Goal: Find contact information: Find contact information

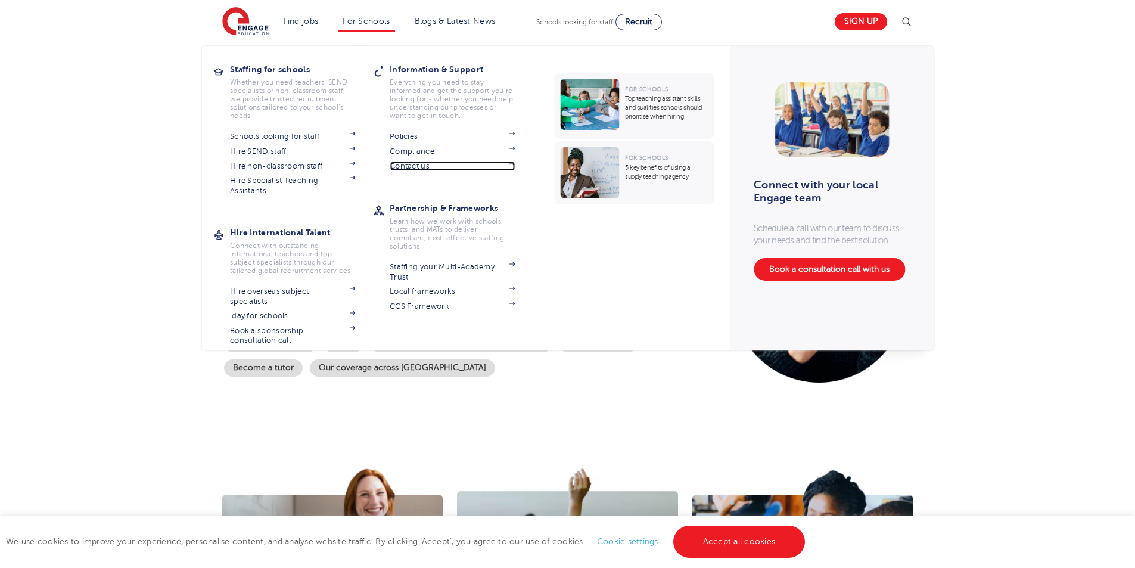
click at [412, 161] on link "Contact us" at bounding box center [452, 166] width 125 height 10
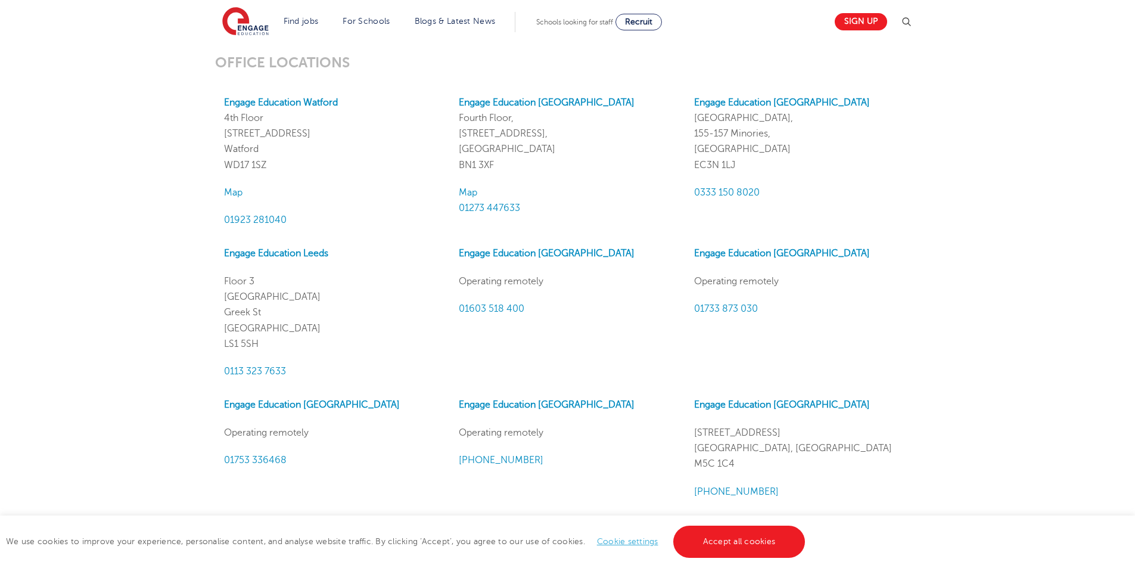
scroll to position [1013, 0]
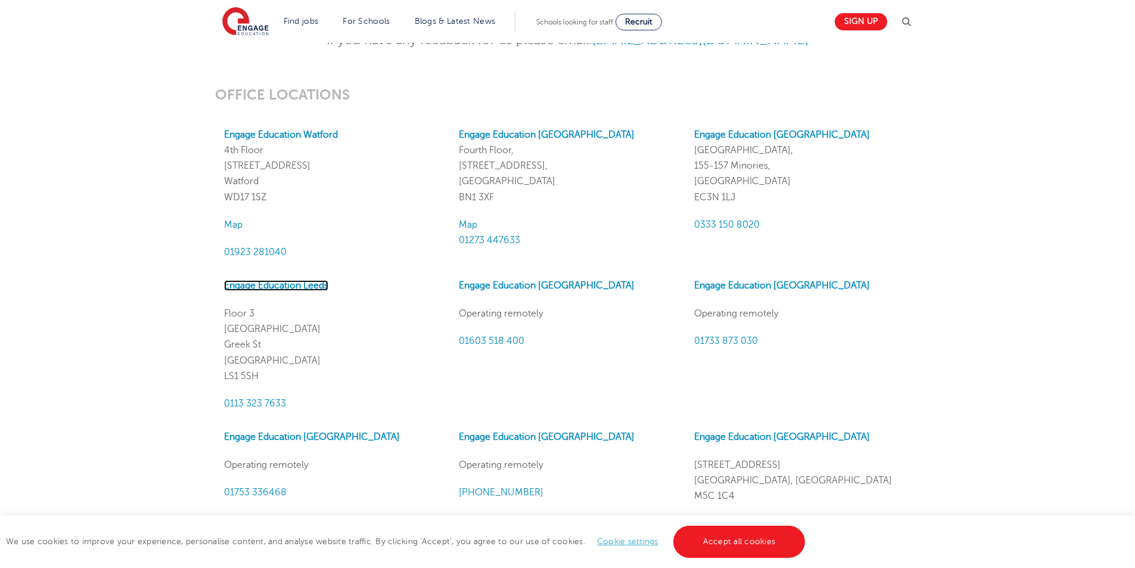
click at [289, 280] on link "Engage Education Leeds" at bounding box center [276, 285] width 104 height 11
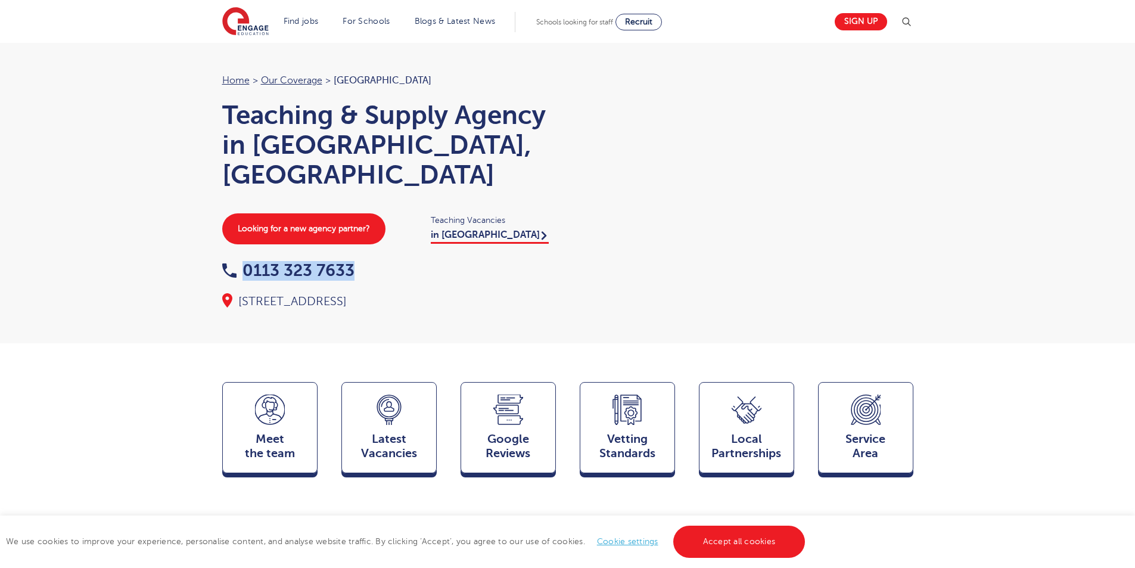
drag, startPoint x: 364, startPoint y: 237, endPoint x: 240, endPoint y: 250, distance: 124.0
click at [240, 262] on div "0113 323 7633" at bounding box center [389, 271] width 334 height 18
copy link "0113 323 7633"
click at [599, 184] on div at bounding box center [747, 180] width 334 height 215
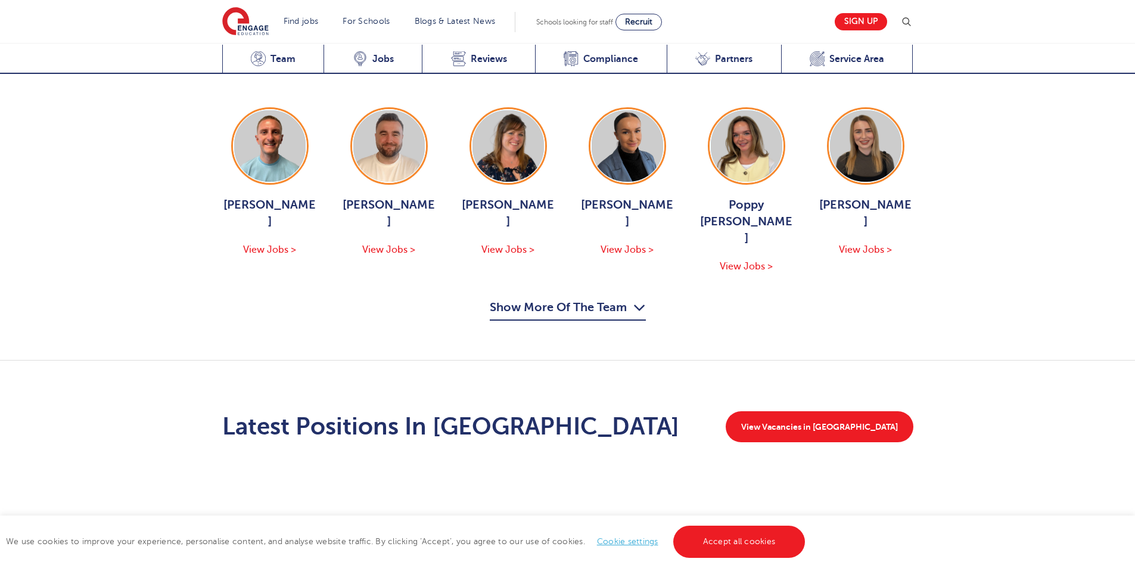
scroll to position [1251, 0]
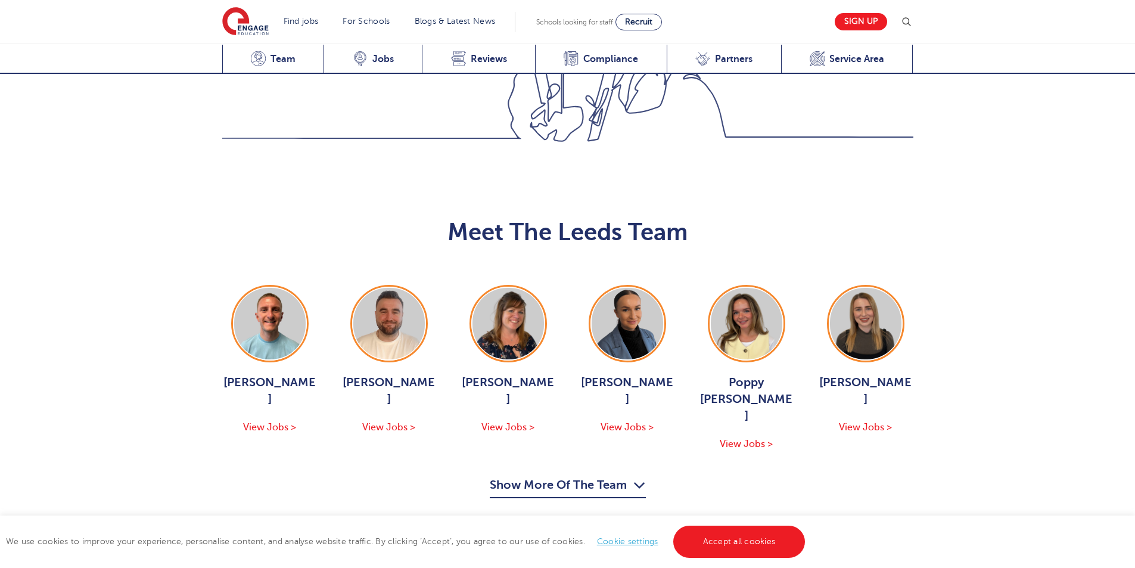
click at [551, 476] on button "Show More Of The Team" at bounding box center [568, 487] width 156 height 23
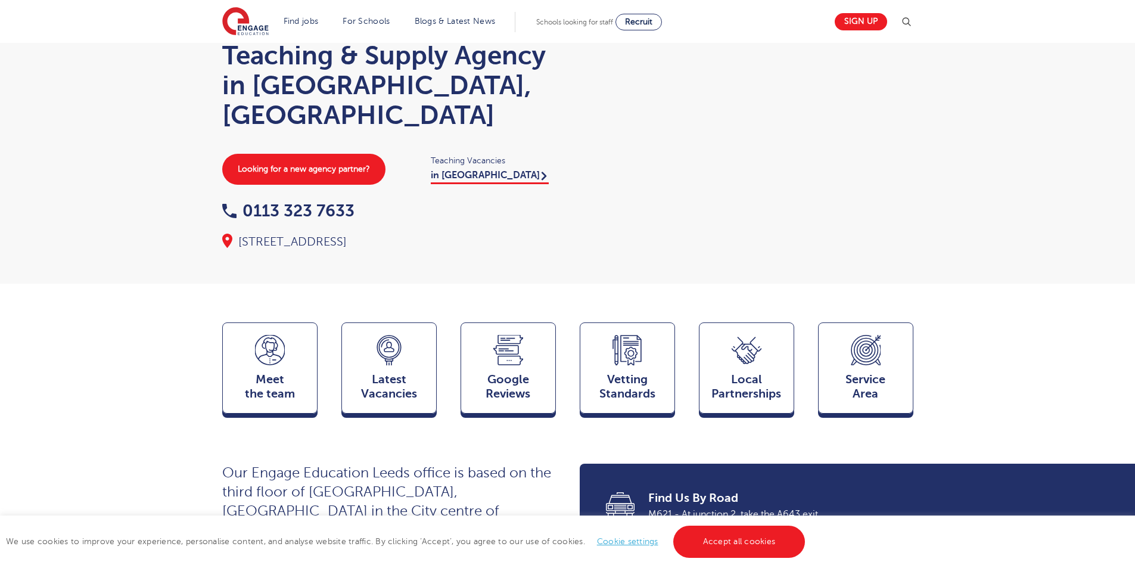
scroll to position [0, 0]
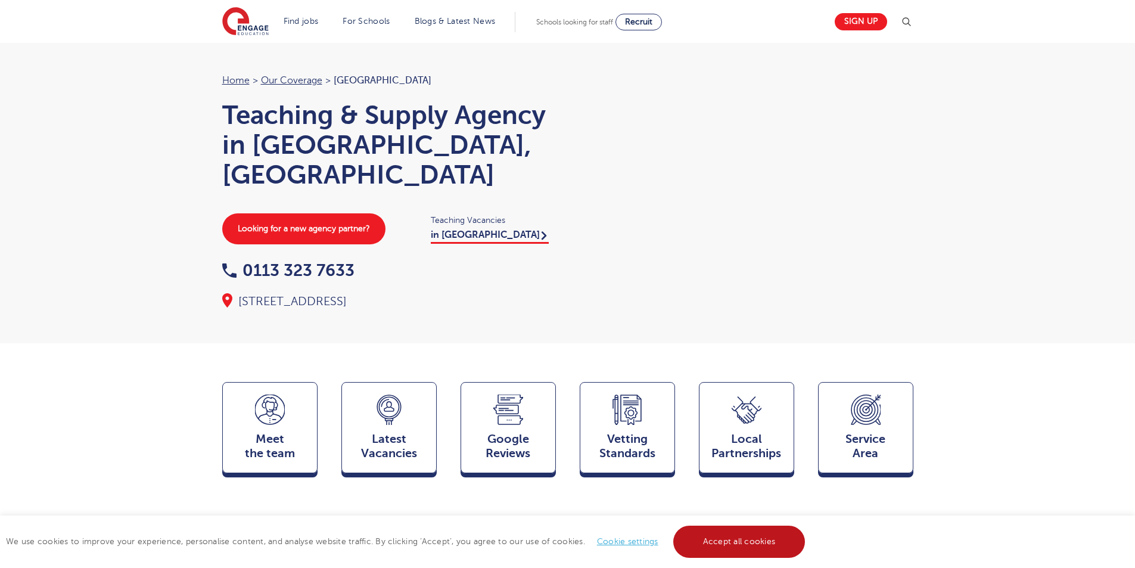
click at [748, 555] on link "Accept all cookies" at bounding box center [739, 542] width 132 height 32
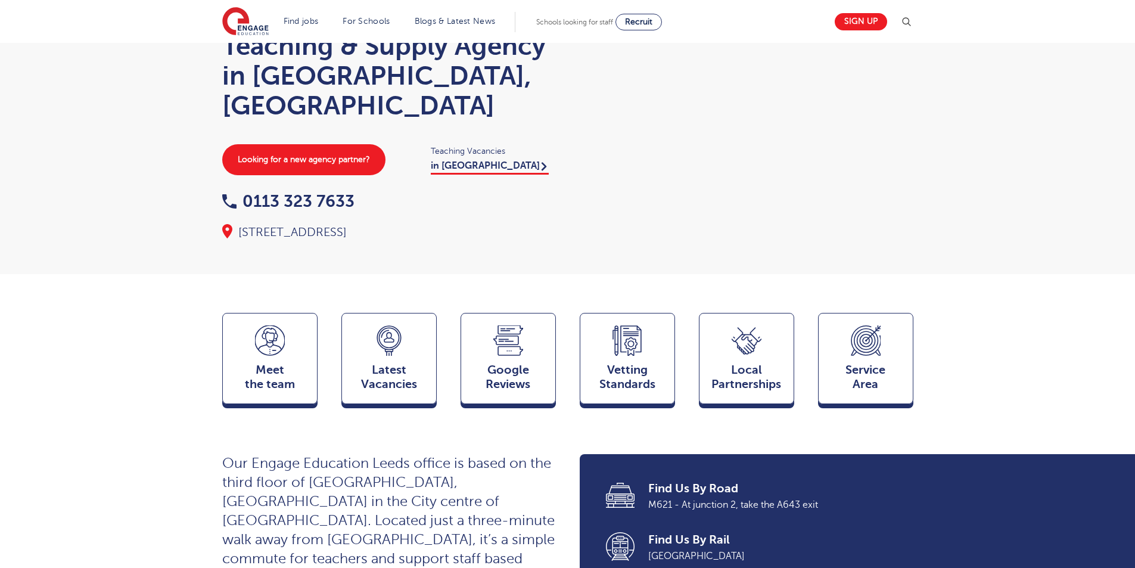
scroll to position [179, 0]
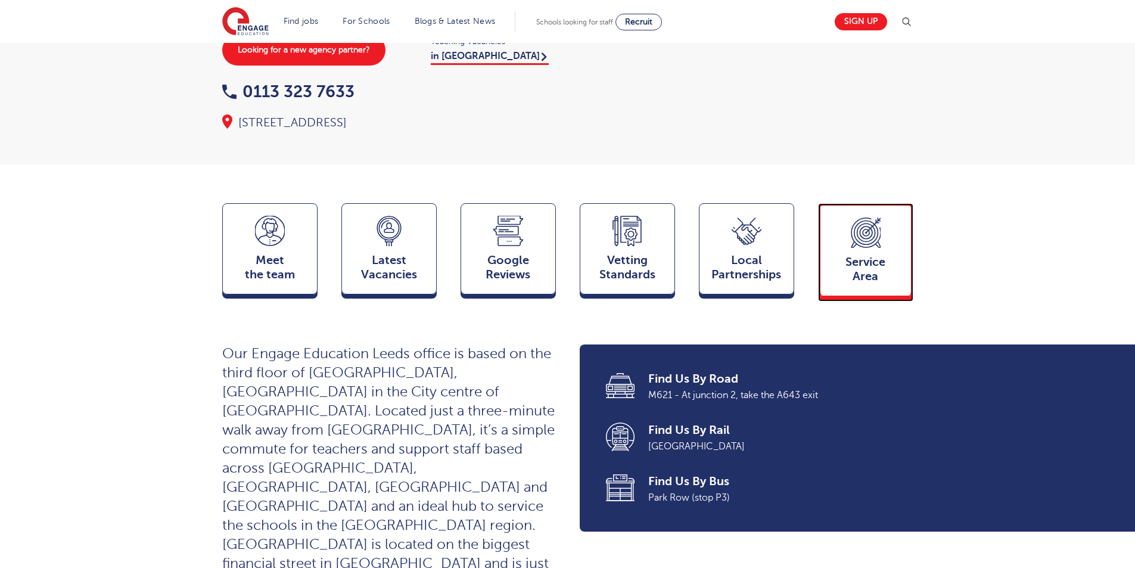
click at [843, 255] on span "Service Area" at bounding box center [866, 269] width 79 height 29
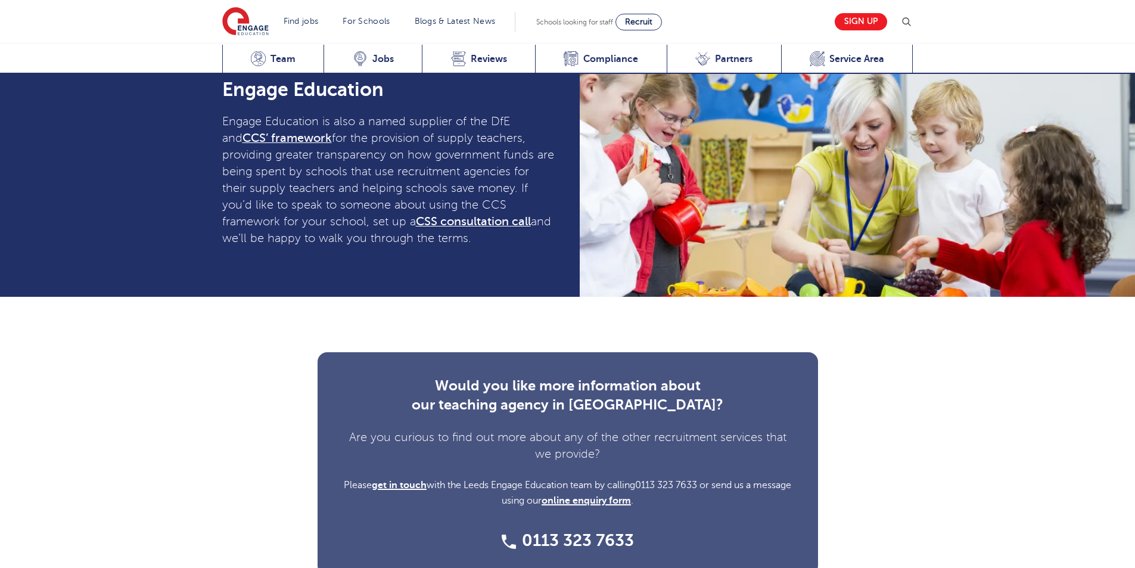
scroll to position [3823, 0]
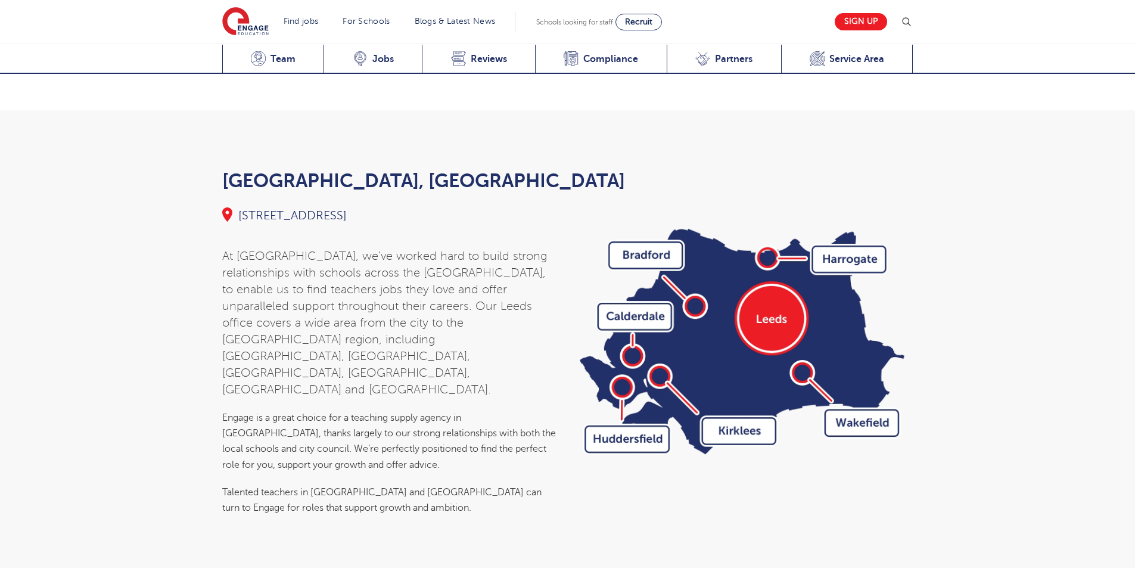
scroll to position [3823, 0]
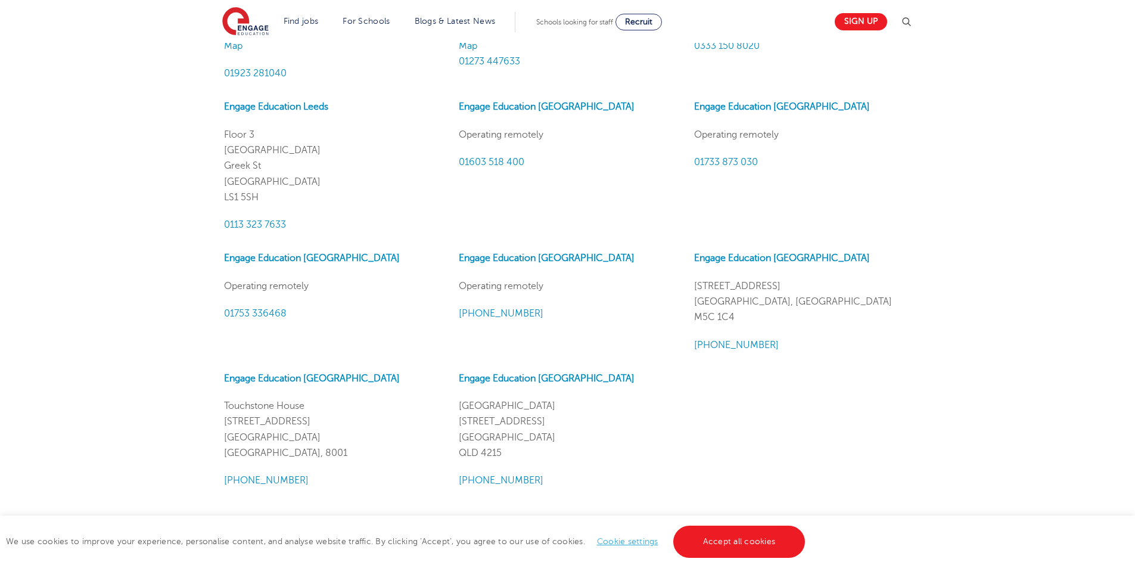
scroll to position [1449, 0]
